Goal: Information Seeking & Learning: Compare options

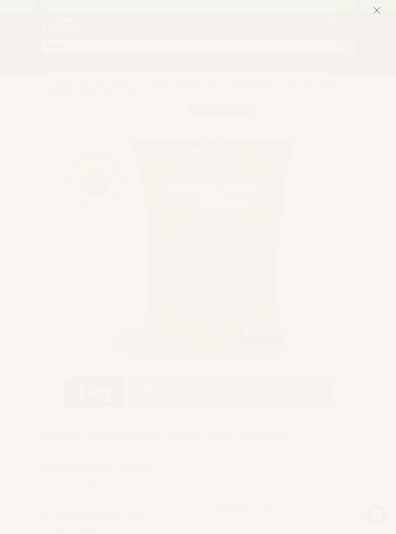
click at [376, 7] on icon at bounding box center [377, 11] width 8 height 8
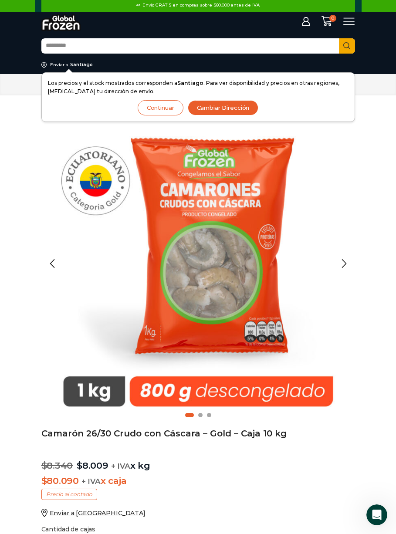
scroll to position [58, 0]
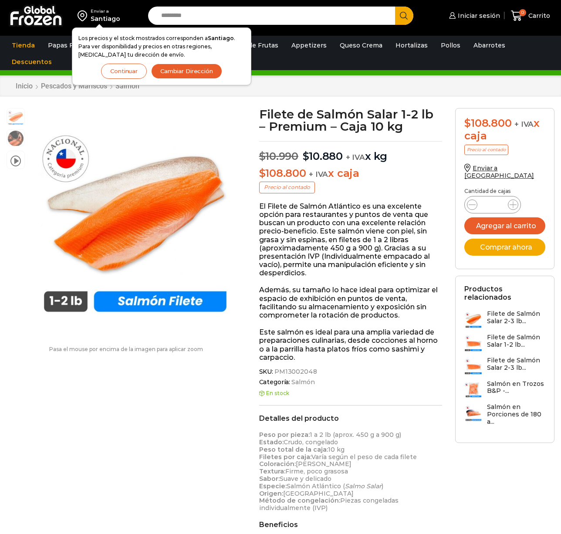
scroll to position [0, 0]
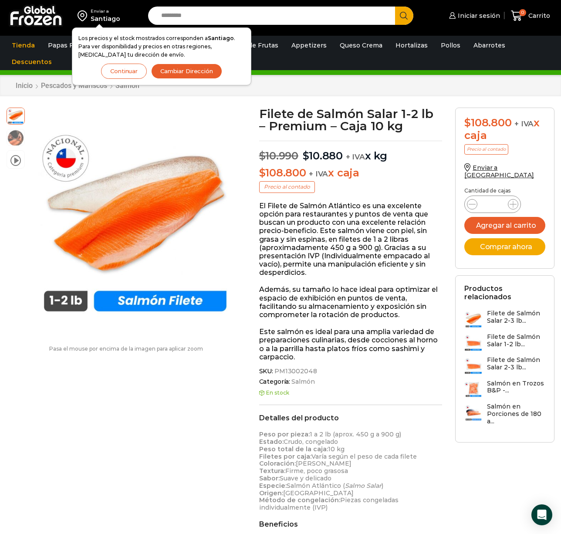
click at [133, 73] on button "Continuar" at bounding box center [124, 71] width 46 height 15
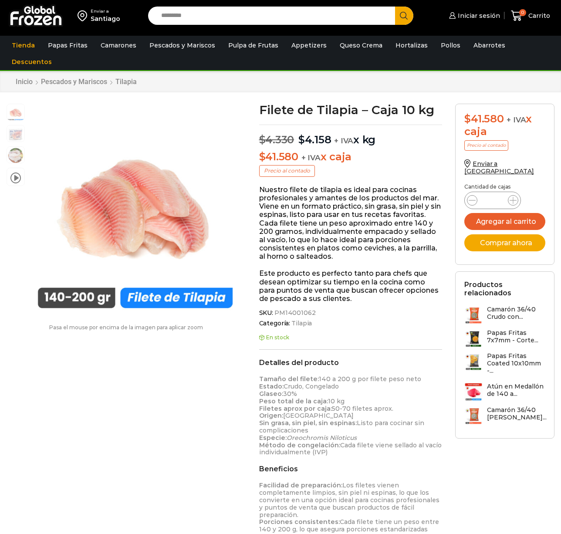
scroll to position [0, 0]
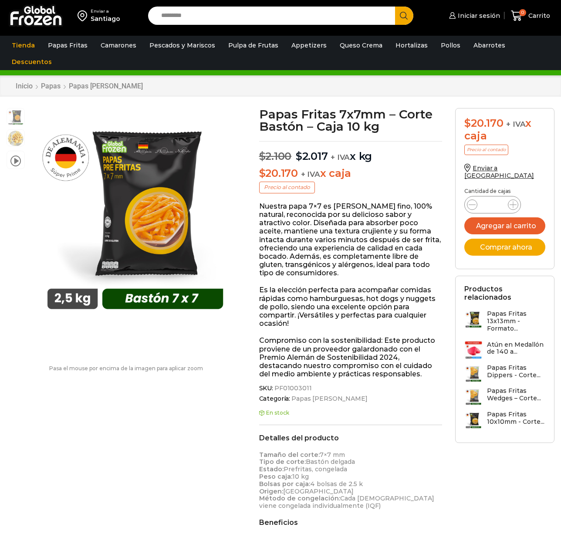
scroll to position [0, 0]
